Goal: Submit feedback/report problem

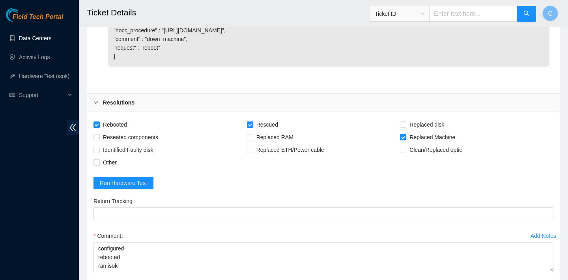
scroll to position [1821, 0]
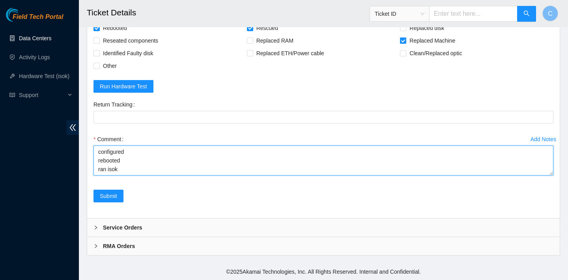
click at [162, 166] on textarea "verified SN placed OLD disk into new trays into the NEW machine SN: CT-4190301-…" at bounding box center [323, 160] width 460 height 30
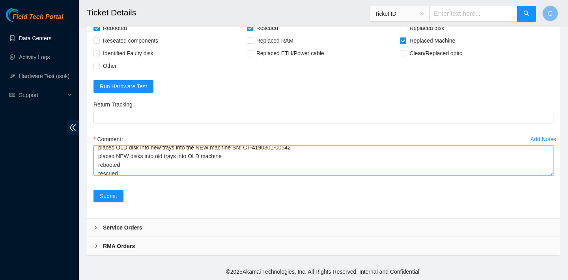
scroll to position [0, 0]
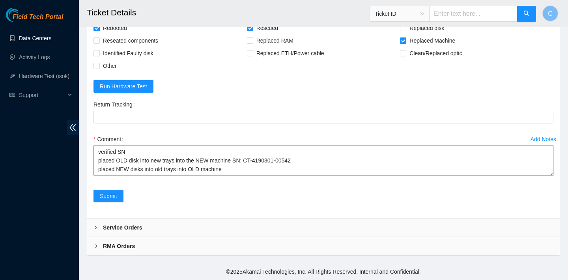
drag, startPoint x: 151, startPoint y: 168, endPoint x: 94, endPoint y: 139, distance: 63.3
click at [94, 139] on div "Comment verified SN placed OLD disk into new trays into the NEW machine SN: CT-…" at bounding box center [323, 156] width 460 height 47
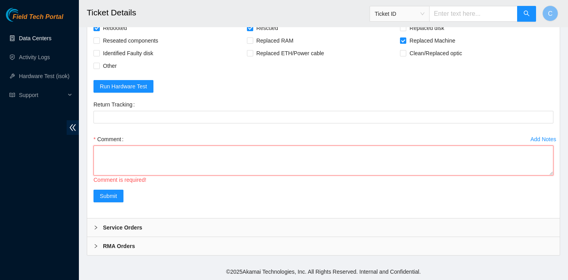
paste textarea "verified SN removed faulty server w/ SN CT-4190201-00135 replaced w/ sn CT-4190…"
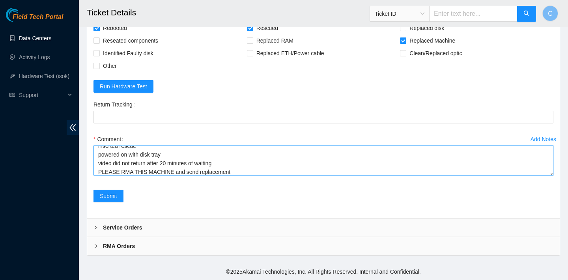
scroll to position [1809, 0]
type textarea "verified SN removed faulty server w/ SN CT-4190201-00135 replaced w/ sn CT-4190…"
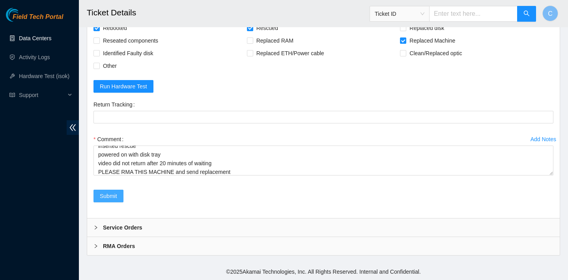
click at [116, 200] on span "Submit" at bounding box center [108, 196] width 17 height 9
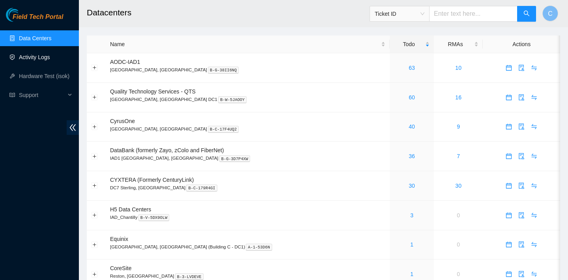
click at [44, 60] on link "Activity Logs" at bounding box center [34, 57] width 31 height 6
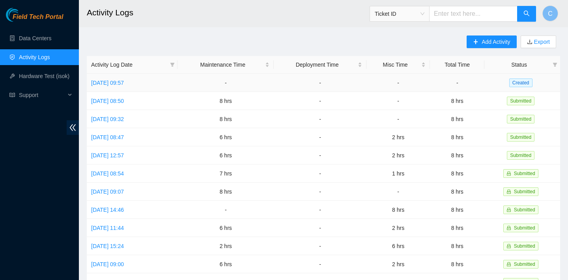
click at [126, 78] on td "Thu, 18 Sep 2025 09:57" at bounding box center [132, 83] width 91 height 18
click at [124, 82] on link "Thu, 18 Sep 2025 09:57" at bounding box center [107, 83] width 33 height 6
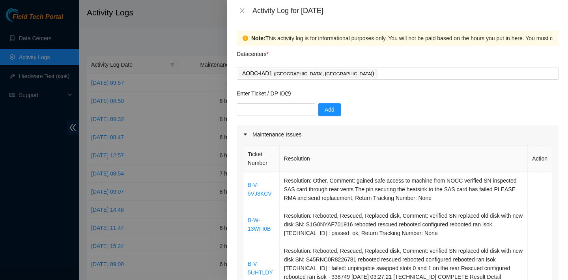
scroll to position [69, 0]
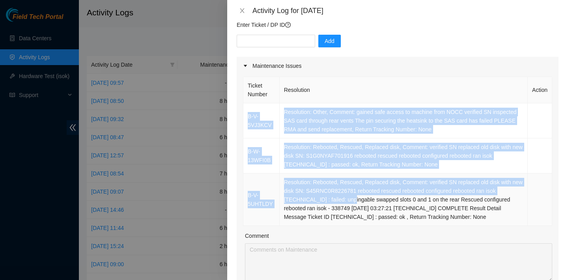
drag, startPoint x: 244, startPoint y: 112, endPoint x: 357, endPoint y: 201, distance: 143.4
click at [357, 201] on tbody "B-V-5VJ3KCV Resolution: Other, Comment: gained safe access to machine from NOCC…" at bounding box center [397, 164] width 309 height 123
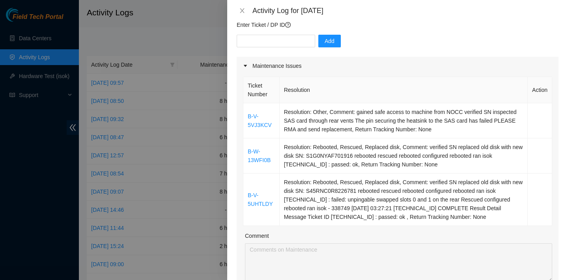
click at [195, 29] on div at bounding box center [284, 140] width 568 height 280
click at [241, 8] on icon "close" at bounding box center [242, 10] width 6 height 6
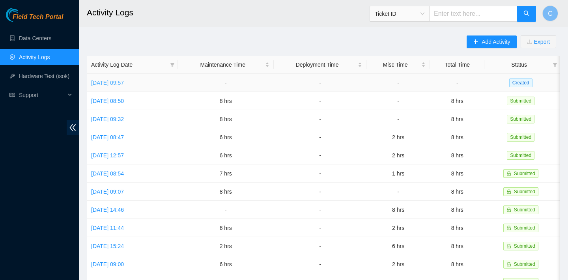
click at [124, 81] on link "[DATE] 09:57" at bounding box center [107, 83] width 33 height 6
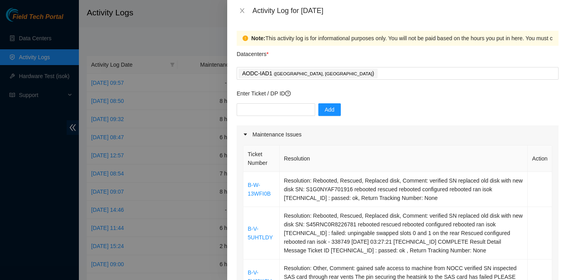
scroll to position [156, 0]
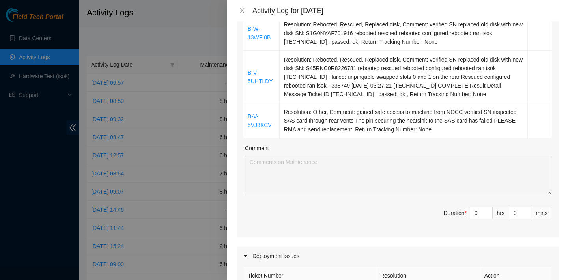
click at [196, 37] on div at bounding box center [284, 140] width 568 height 280
click at [241, 9] on icon "close" at bounding box center [242, 10] width 4 height 5
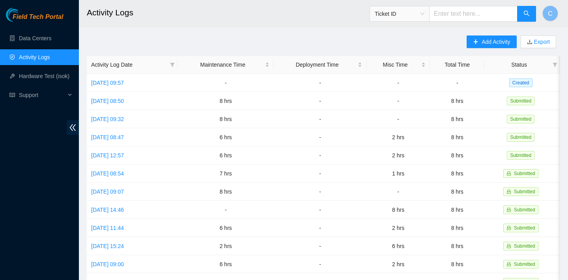
click at [455, 15] on input "text" at bounding box center [473, 14] width 88 height 16
paste input "B-V-5TXWC71"
type input "B-V-5TXWC71"
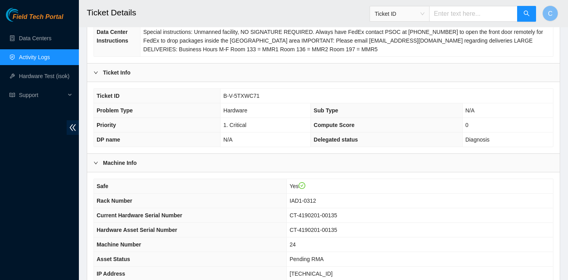
scroll to position [255, 0]
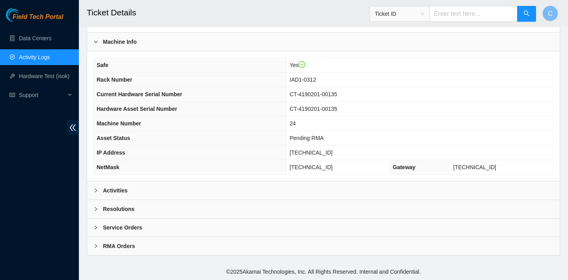
click at [186, 210] on div "Resolutions" at bounding box center [323, 209] width 472 height 18
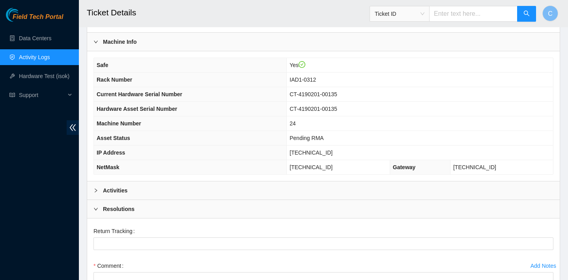
scroll to position [382, 0]
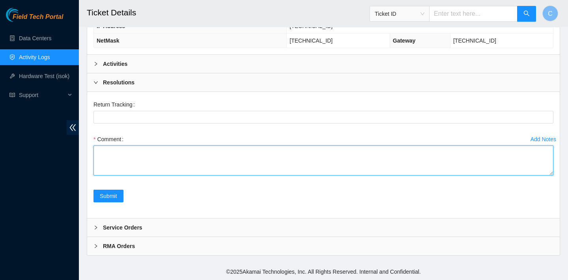
click at [158, 170] on textarea "Comment" at bounding box center [323, 160] width 460 height 30
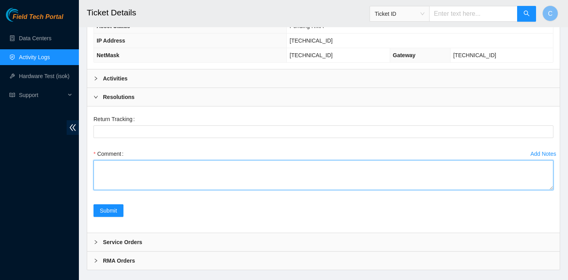
scroll to position [367, 0]
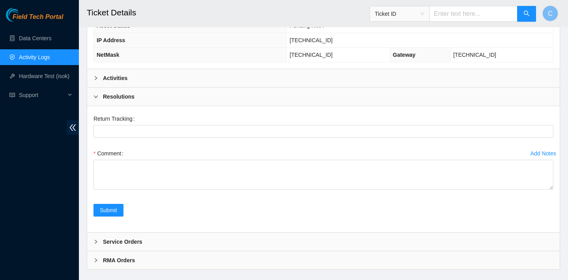
click at [147, 79] on div "Activities" at bounding box center [323, 78] width 472 height 18
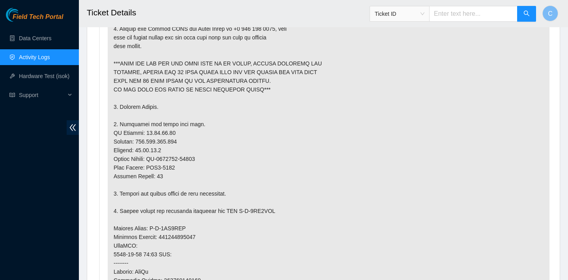
scroll to position [911, 0]
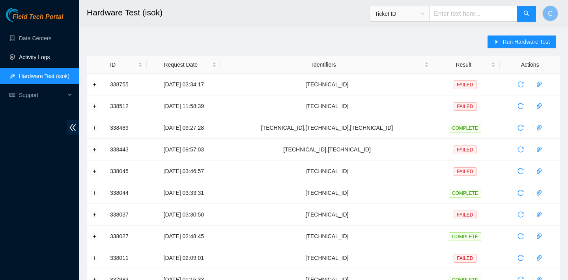
click at [39, 55] on link "Activity Logs" at bounding box center [34, 57] width 31 height 6
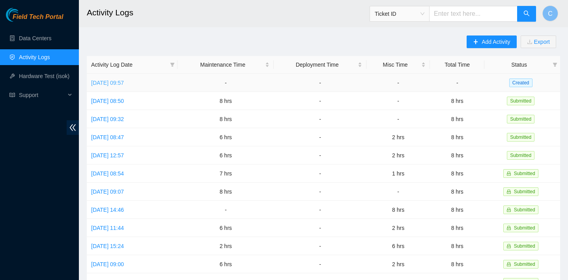
click at [124, 82] on link "[DATE] 09:57" at bounding box center [107, 83] width 33 height 6
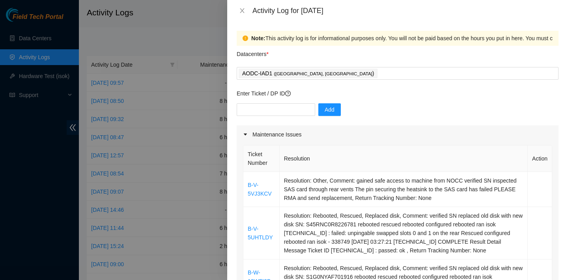
scroll to position [95, 0]
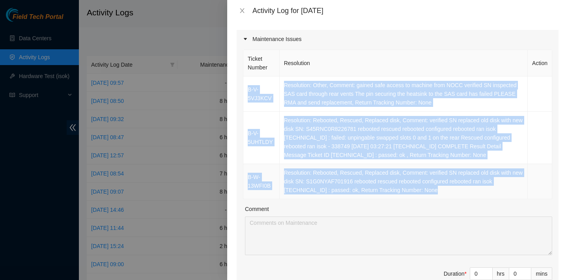
drag, startPoint x: 249, startPoint y: 83, endPoint x: 443, endPoint y: 188, distance: 221.2
click at [443, 188] on tbody "B-V-5VJ3KCV Resolution: Other, Comment: gained safe access to machine from NOCC…" at bounding box center [397, 137] width 309 height 123
copy tbody "B-V-5VJ3KCV Resolution: Other, Comment: gained safe access to machine from NOCC…"
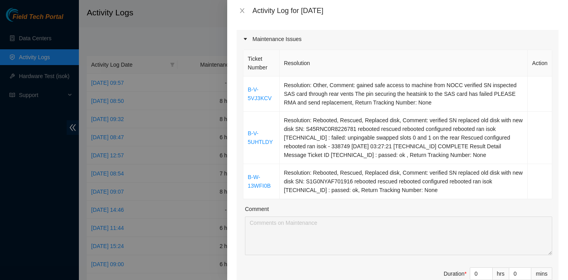
scroll to position [135, 0]
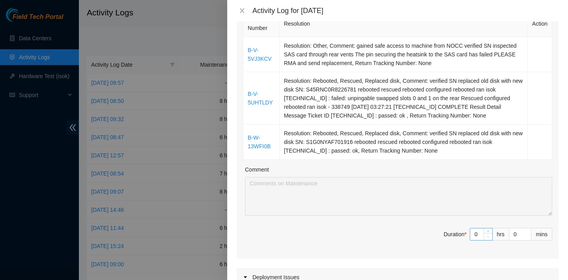
click at [483, 235] on span "Decrease Value" at bounding box center [487, 236] width 9 height 7
click at [478, 234] on input "0" at bounding box center [481, 234] width 22 height 12
type input "0"
type input "8"
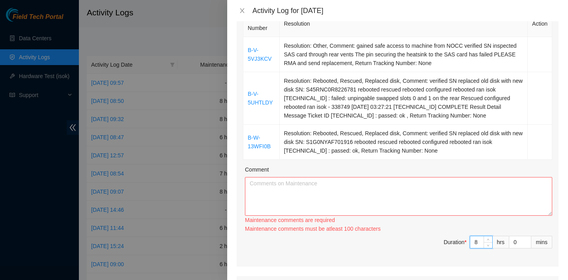
type input "8"
click at [410, 201] on textarea "Comment" at bounding box center [398, 196] width 307 height 39
paste textarea "B-V-5VJ3KCV Resolution: Other, Comment: gained safe access to machine from NOCC…"
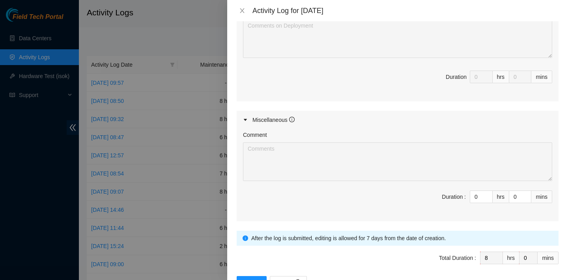
scroll to position [484, 0]
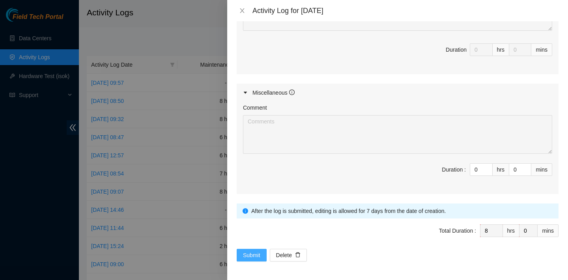
type textarea "B-V-5VJ3KCV Resolution: Other, Comment: gained safe access to machine from NOCC…"
click at [256, 257] on span "Submit" at bounding box center [251, 255] width 17 height 9
